Goal: Use online tool/utility: Utilize a website feature to perform a specific function

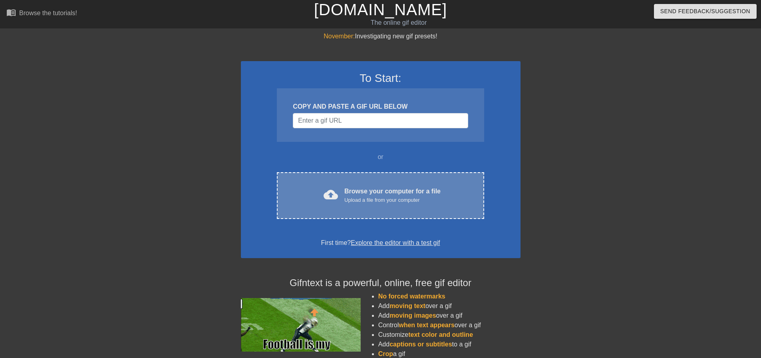
click at [350, 187] on div "Browse your computer for a file Upload a file from your computer" at bounding box center [392, 196] width 96 height 18
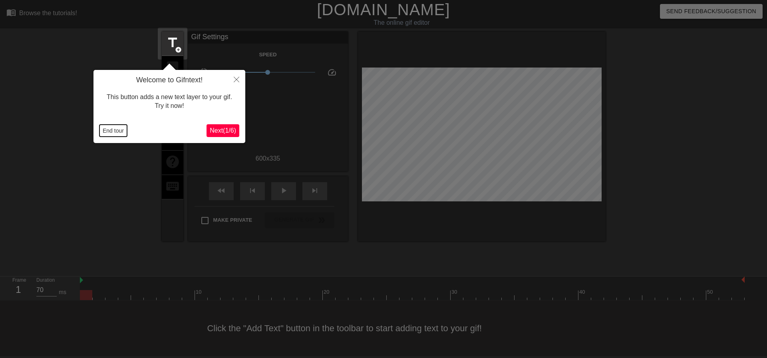
click at [108, 134] on button "End tour" at bounding box center [113, 131] width 28 height 12
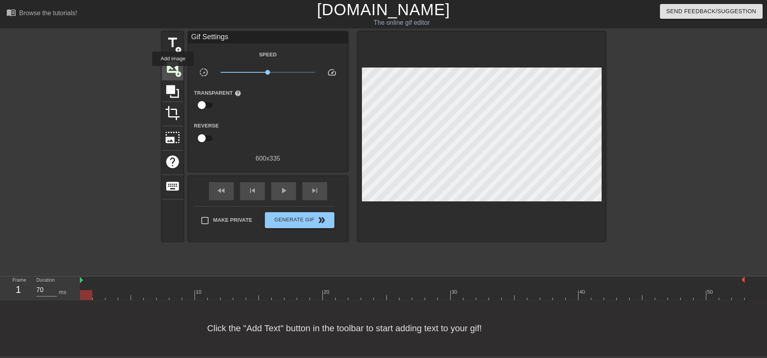
click at [173, 72] on span "image" at bounding box center [172, 67] width 15 height 15
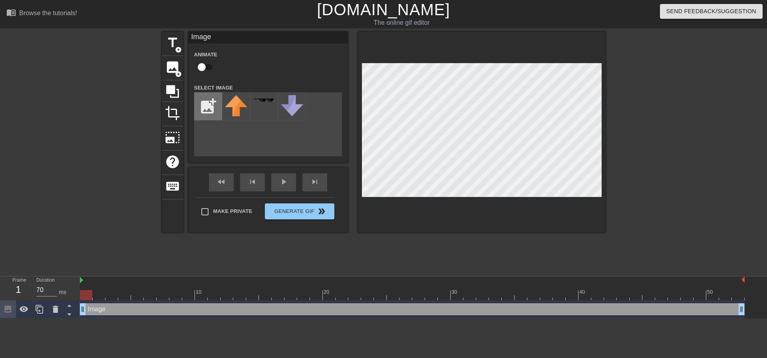
click at [214, 104] on input "file" at bounding box center [208, 106] width 27 height 27
type input "C:\fakepath\iflores@energyogre.com.png"
click at [241, 113] on img at bounding box center [236, 106] width 22 height 22
type input "70"
drag, startPoint x: 87, startPoint y: 296, endPoint x: 109, endPoint y: 297, distance: 22.4
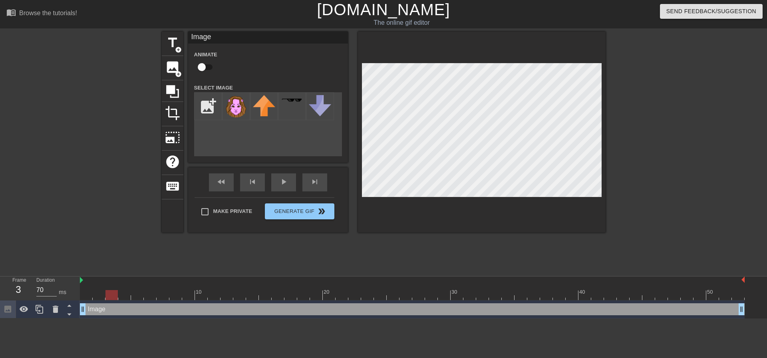
click at [109, 297] on div at bounding box center [111, 295] width 12 height 10
click at [205, 68] on input "checkbox" at bounding box center [202, 67] width 46 height 15
checkbox input "true"
drag, startPoint x: 113, startPoint y: 292, endPoint x: 118, endPoint y: 293, distance: 4.9
click at [118, 293] on div at bounding box center [412, 295] width 665 height 10
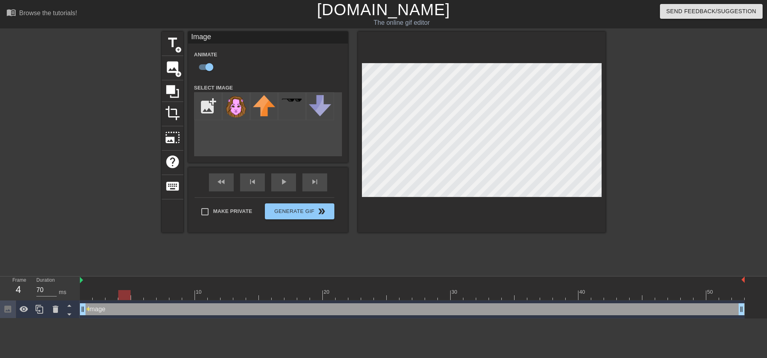
drag, startPoint x: 112, startPoint y: 296, endPoint x: 119, endPoint y: 296, distance: 6.8
click at [119, 296] on div at bounding box center [124, 295] width 12 height 10
drag, startPoint x: 123, startPoint y: 296, endPoint x: 133, endPoint y: 296, distance: 10.4
click at [133, 296] on div at bounding box center [137, 295] width 12 height 10
click at [562, 62] on div at bounding box center [482, 132] width 248 height 201
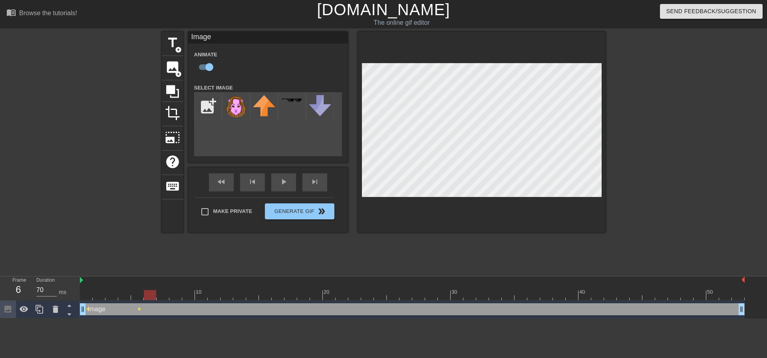
drag, startPoint x: 135, startPoint y: 295, endPoint x: 145, endPoint y: 296, distance: 9.2
click at [145, 296] on div at bounding box center [150, 295] width 12 height 10
drag, startPoint x: 148, startPoint y: 296, endPoint x: 158, endPoint y: 296, distance: 10.0
click at [158, 296] on div at bounding box center [163, 295] width 12 height 10
drag, startPoint x: 164, startPoint y: 298, endPoint x: 173, endPoint y: 298, distance: 9.2
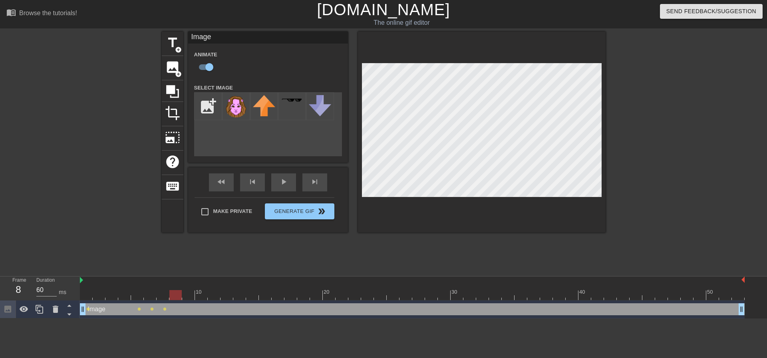
click at [173, 298] on div at bounding box center [175, 295] width 12 height 10
drag, startPoint x: 175, startPoint y: 298, endPoint x: 183, endPoint y: 298, distance: 8.0
click at [183, 298] on div at bounding box center [188, 295] width 12 height 10
drag, startPoint x: 192, startPoint y: 296, endPoint x: 201, endPoint y: 297, distance: 8.8
click at [201, 297] on div at bounding box center [201, 295] width 12 height 10
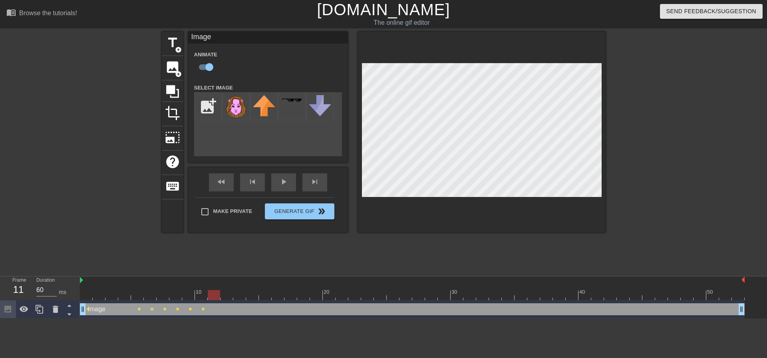
click at [209, 300] on div at bounding box center [214, 295] width 12 height 10
drag, startPoint x: 218, startPoint y: 296, endPoint x: 222, endPoint y: 296, distance: 4.0
click at [222, 296] on div at bounding box center [226, 295] width 12 height 10
drag, startPoint x: 229, startPoint y: 294, endPoint x: 234, endPoint y: 294, distance: 4.4
click at [234, 294] on div at bounding box center [239, 295] width 12 height 10
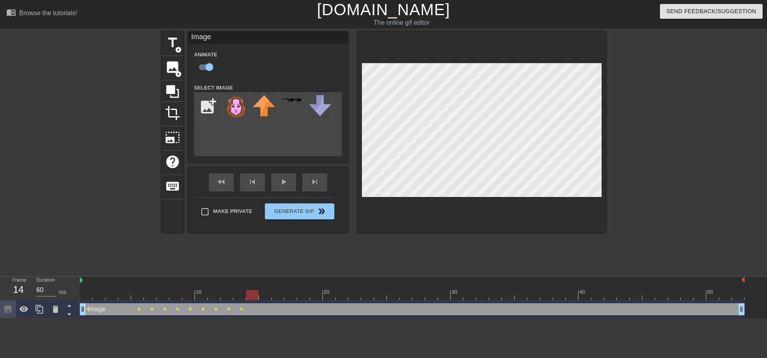
drag, startPoint x: 243, startPoint y: 295, endPoint x: 248, endPoint y: 295, distance: 5.6
click at [248, 295] on div at bounding box center [252, 295] width 12 height 10
drag, startPoint x: 252, startPoint y: 297, endPoint x: 260, endPoint y: 296, distance: 7.6
click at [260, 296] on div at bounding box center [265, 295] width 12 height 10
click at [363, 215] on div at bounding box center [482, 132] width 248 height 201
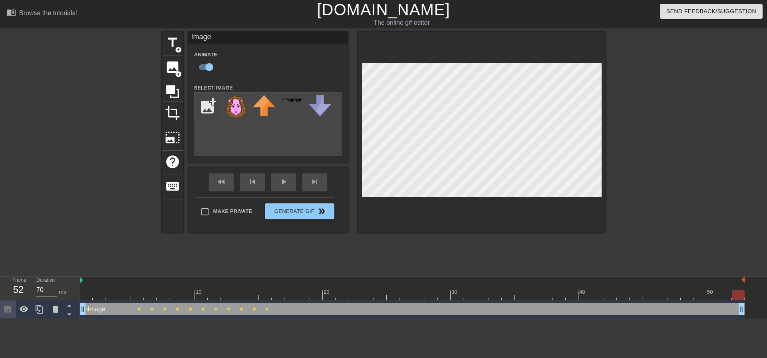
drag, startPoint x: 264, startPoint y: 296, endPoint x: 767, endPoint y: 306, distance: 502.2
click at [761, 306] on div "10 20 30 40 50 Image drag_handle drag_handle lens lens lens lens lens lens lens…" at bounding box center [423, 297] width 687 height 42
click at [282, 180] on div "fast_rewind skip_previous play_arrow skip_next" at bounding box center [268, 182] width 130 height 30
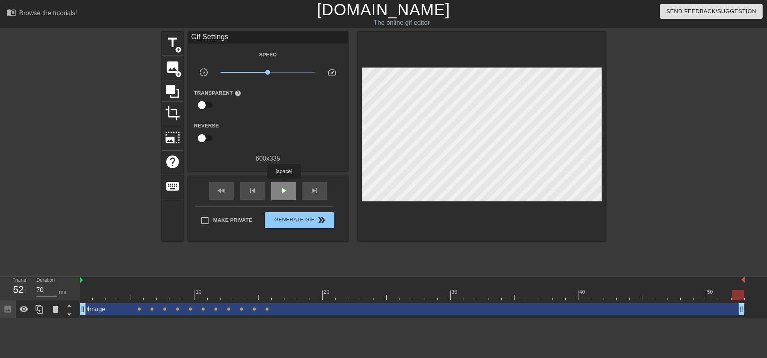
click at [285, 189] on span "play_arrow" at bounding box center [284, 191] width 10 height 10
type input "70"
click at [306, 223] on span "Generate Gif double_arrow" at bounding box center [299, 220] width 63 height 10
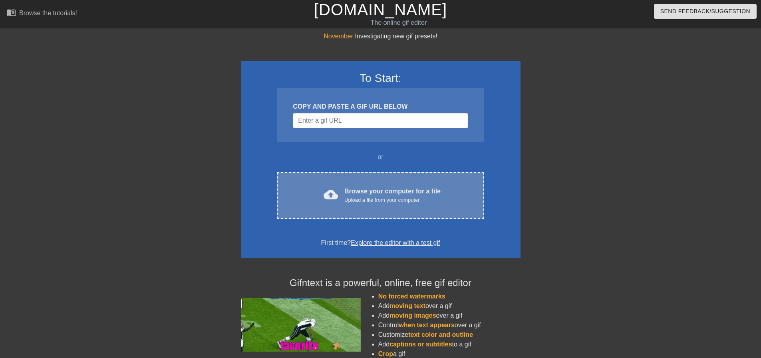
click at [379, 195] on div "Browse your computer for a file Upload a file from your computer" at bounding box center [392, 196] width 96 height 18
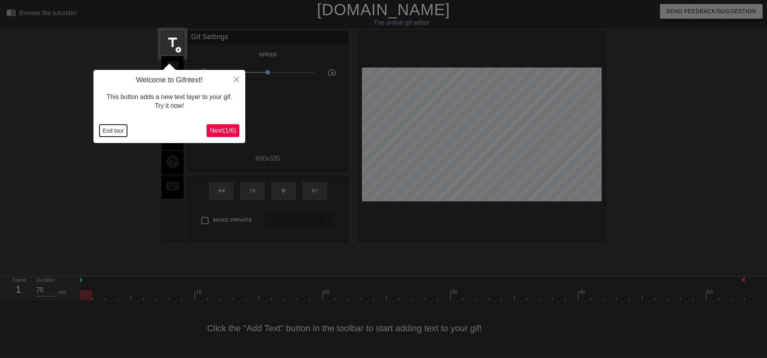
click at [113, 131] on button "End tour" at bounding box center [113, 131] width 28 height 12
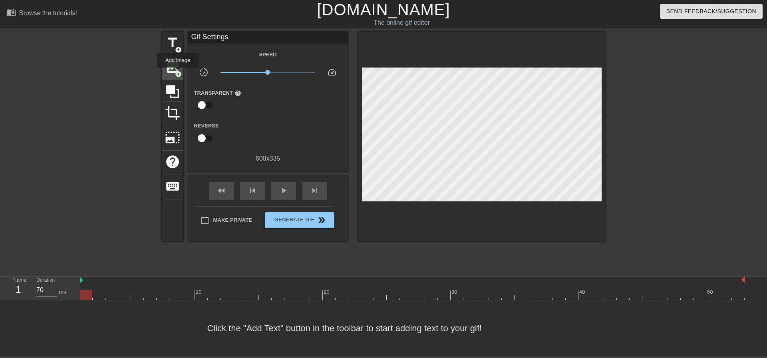
click at [178, 73] on span "add_circle" at bounding box center [178, 74] width 7 height 7
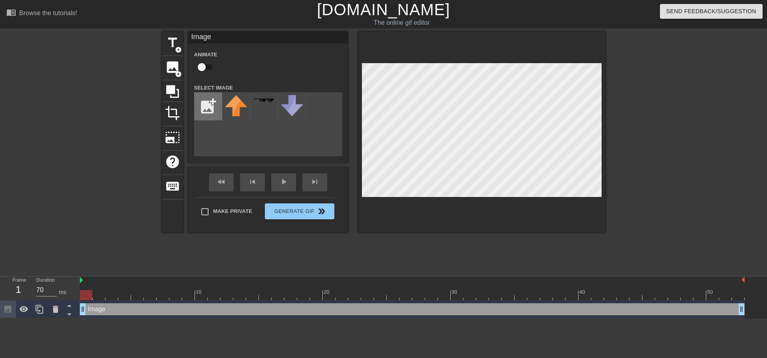
click at [207, 107] on input "file" at bounding box center [208, 106] width 27 height 27
type input "C:\fakepath\iflores@energyogre.com.png"
click at [207, 67] on input "checkbox" at bounding box center [202, 67] width 46 height 15
checkbox input "true"
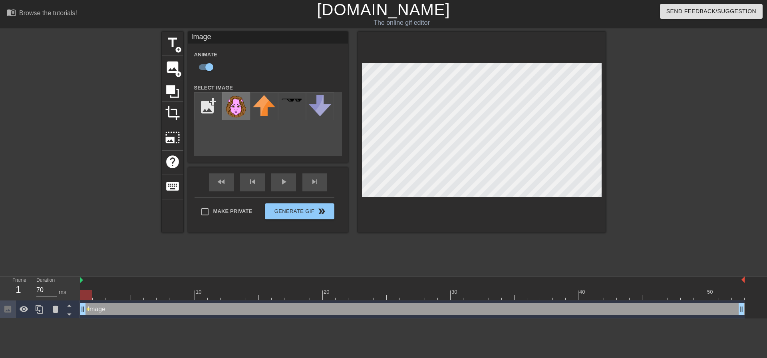
click at [241, 105] on img at bounding box center [236, 106] width 22 height 22
click at [552, 233] on div "title add_circle image add_circle crop photo_size_select_large help keyboard Im…" at bounding box center [384, 152] width 444 height 240
drag, startPoint x: 87, startPoint y: 297, endPoint x: 93, endPoint y: 298, distance: 6.0
click at [93, 298] on div at bounding box center [99, 295] width 12 height 10
drag, startPoint x: 105, startPoint y: 294, endPoint x: 114, endPoint y: 294, distance: 9.2
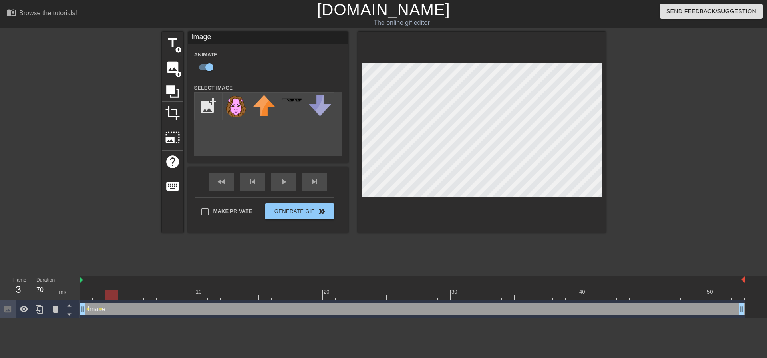
click at [114, 294] on div at bounding box center [111, 295] width 12 height 10
drag, startPoint x: 113, startPoint y: 293, endPoint x: 119, endPoint y: 293, distance: 6.0
click at [119, 293] on div at bounding box center [124, 295] width 12 height 10
drag, startPoint x: 127, startPoint y: 293, endPoint x: 133, endPoint y: 293, distance: 6.0
click at [133, 293] on div at bounding box center [137, 295] width 12 height 10
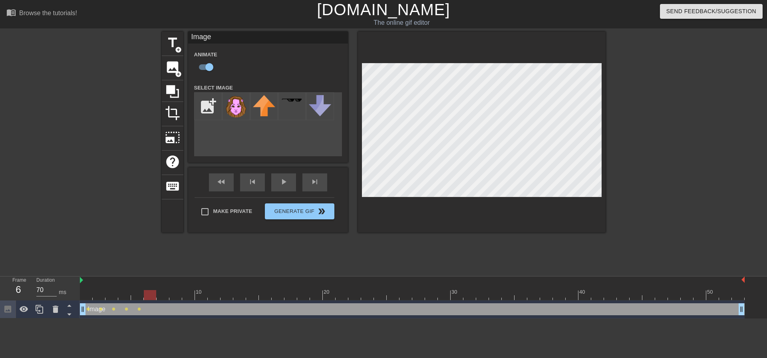
drag, startPoint x: 142, startPoint y: 296, endPoint x: 148, endPoint y: 296, distance: 6.4
click at [148, 296] on div at bounding box center [150, 295] width 12 height 10
drag, startPoint x: 155, startPoint y: 297, endPoint x: 162, endPoint y: 297, distance: 6.4
click at [162, 297] on div at bounding box center [412, 295] width 665 height 10
drag, startPoint x: 178, startPoint y: 297, endPoint x: 168, endPoint y: 298, distance: 9.6
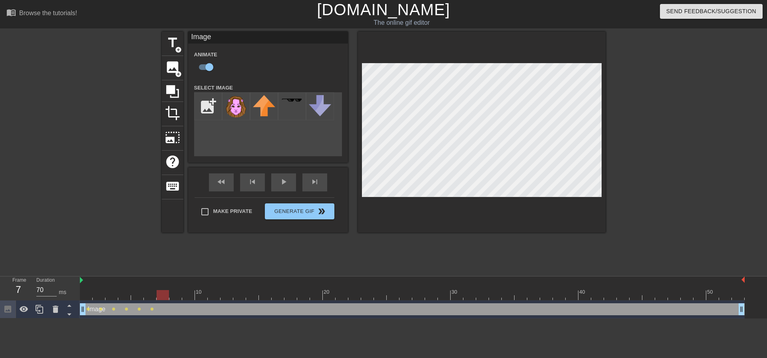
click at [168, 298] on div at bounding box center [163, 295] width 12 height 10
click at [170, 298] on div at bounding box center [175, 295] width 12 height 10
drag, startPoint x: 179, startPoint y: 292, endPoint x: 183, endPoint y: 293, distance: 4.5
click at [183, 293] on div at bounding box center [188, 295] width 12 height 10
drag, startPoint x: 193, startPoint y: 294, endPoint x: 200, endPoint y: 294, distance: 7.2
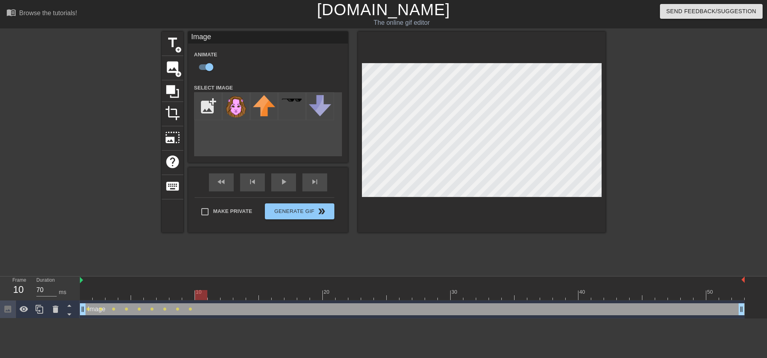
click at [200, 294] on div at bounding box center [201, 295] width 12 height 10
drag, startPoint x: 205, startPoint y: 292, endPoint x: 211, endPoint y: 293, distance: 6.0
click at [211, 293] on div at bounding box center [214, 295] width 12 height 10
drag, startPoint x: 217, startPoint y: 297, endPoint x: 222, endPoint y: 297, distance: 4.8
click at [222, 297] on div at bounding box center [226, 295] width 12 height 10
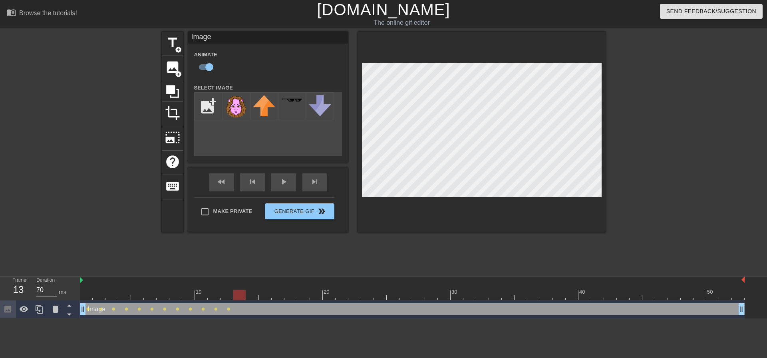
drag, startPoint x: 228, startPoint y: 294, endPoint x: 234, endPoint y: 294, distance: 6.8
click at [234, 294] on div at bounding box center [239, 295] width 12 height 10
drag, startPoint x: 242, startPoint y: 296, endPoint x: 251, endPoint y: 297, distance: 9.3
click at [251, 297] on div at bounding box center [252, 295] width 12 height 10
click at [260, 293] on div at bounding box center [265, 295] width 12 height 10
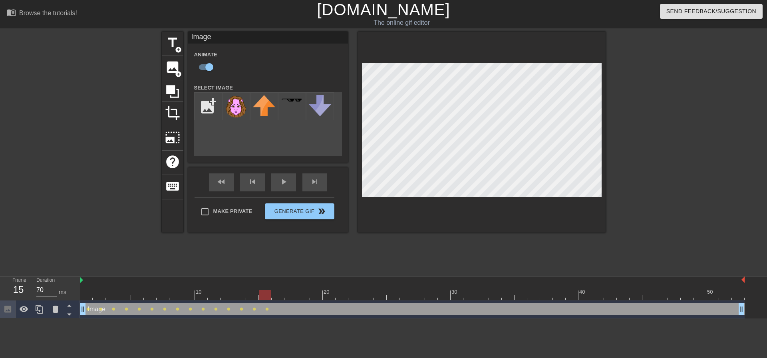
click at [354, 209] on div "title add_circle image add_circle crop photo_size_select_large help keyboard Im…" at bounding box center [384, 132] width 444 height 201
drag, startPoint x: 263, startPoint y: 293, endPoint x: 755, endPoint y: 329, distance: 493.0
click at [755, 318] on html "menu_book Browse the tutorials! [DOMAIN_NAME] The online gif editor Send Feedba…" at bounding box center [383, 159] width 767 height 318
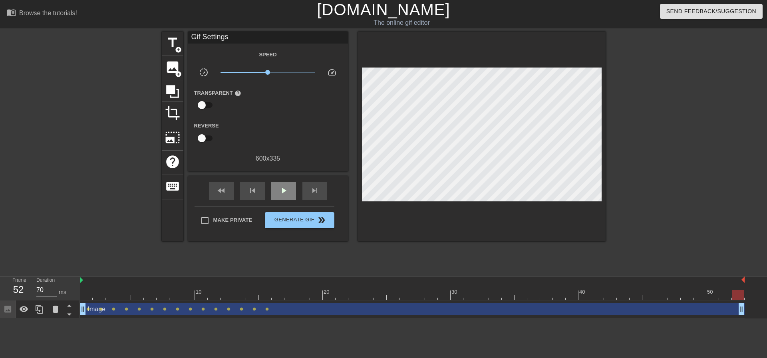
click at [276, 181] on div "fast_rewind skip_previous play_arrow skip_next" at bounding box center [268, 191] width 130 height 30
click at [283, 188] on span "play_arrow" at bounding box center [284, 191] width 10 height 10
type input "70"
click at [310, 224] on button "Generate Gif double_arrow" at bounding box center [299, 220] width 69 height 16
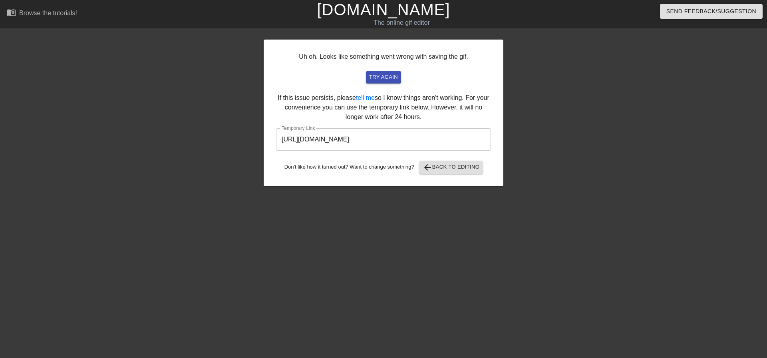
click at [381, 143] on input "[URL][DOMAIN_NAME]" at bounding box center [383, 139] width 215 height 22
